Goal: Transaction & Acquisition: Purchase product/service

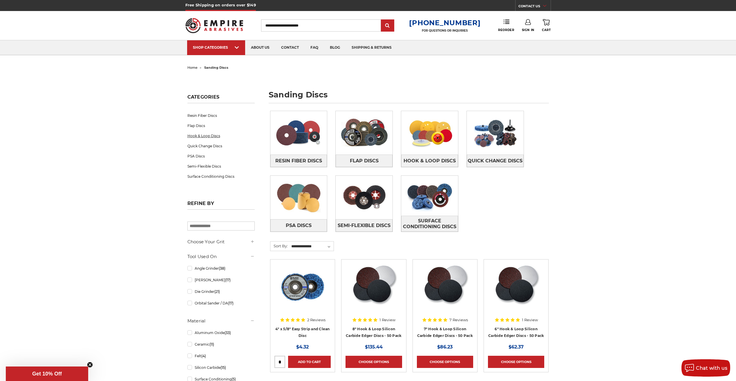
click at [200, 136] on link "Hook & Loop Discs" at bounding box center [220, 136] width 67 height 10
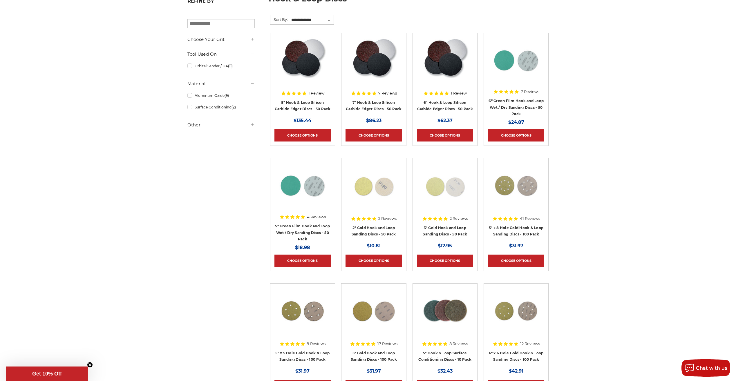
scroll to position [145, 0]
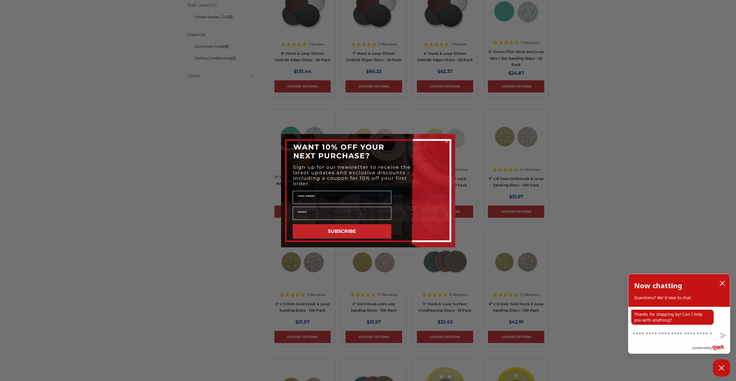
drag, startPoint x: 370, startPoint y: 176, endPoint x: 590, endPoint y: 215, distance: 222.7
click at [590, 215] on div "Close dialog WANT 10% OFF YOUR NEXT PURCHASE? Sign up for our newsletter to rec…" at bounding box center [368, 190] width 736 height 381
click at [337, 196] on input "Name" at bounding box center [342, 197] width 99 height 13
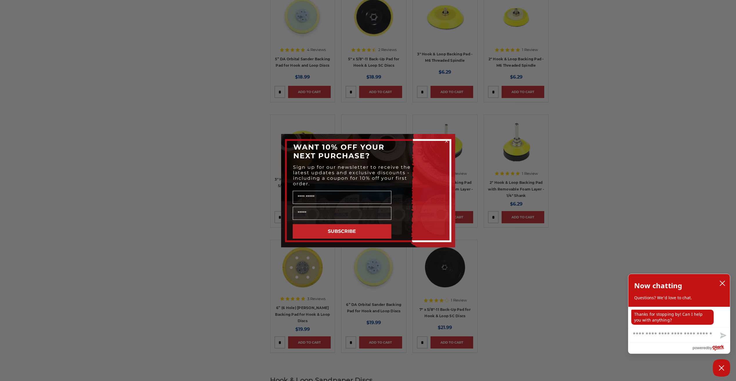
scroll to position [696, 0]
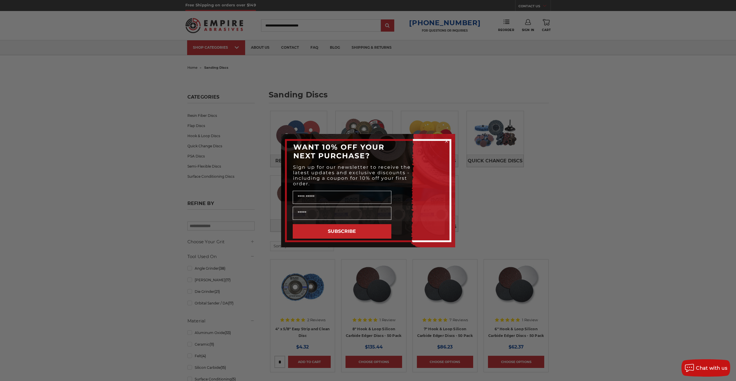
click at [447, 141] on circle "Close dialog" at bounding box center [447, 141] width 6 height 6
